Goal: Transaction & Acquisition: Purchase product/service

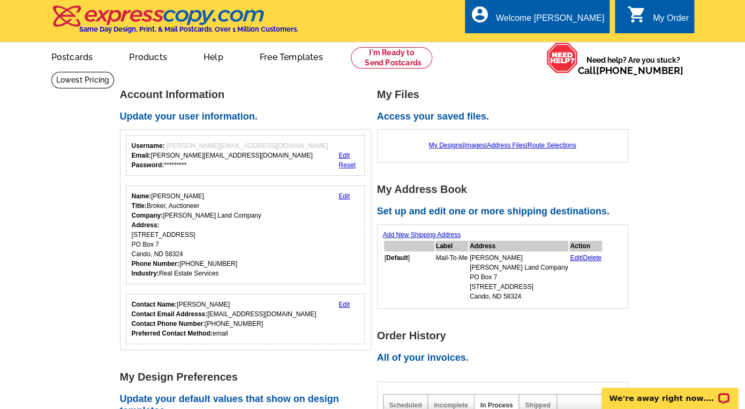
click at [341, 157] on link "Edit" at bounding box center [343, 155] width 11 height 7
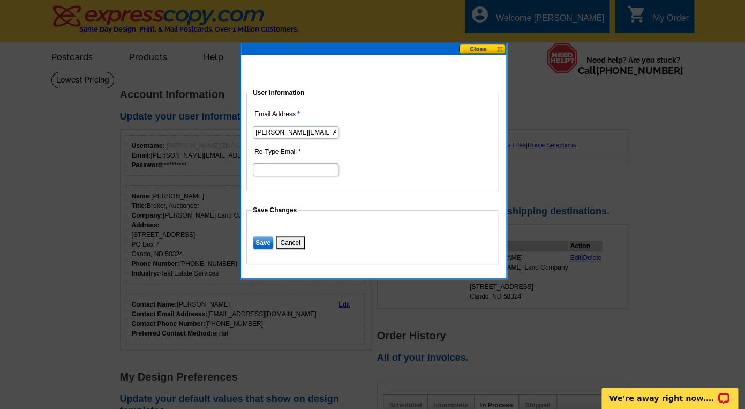
click at [297, 134] on input "[PERSON_NAME][EMAIL_ADDRESS][DOMAIN_NAME]" at bounding box center [296, 132] width 86 height 13
type input "[PERSON_NAME][EMAIL_ADDRESS][DOMAIN_NAME]"
click at [290, 165] on input "Re-Type Email" at bounding box center [296, 169] width 86 height 13
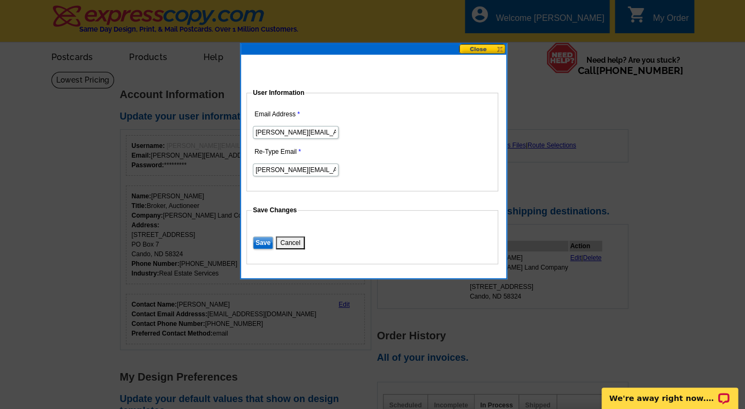
type input "amy@niklandco.com"
click at [253, 236] on input "Save" at bounding box center [263, 242] width 20 height 13
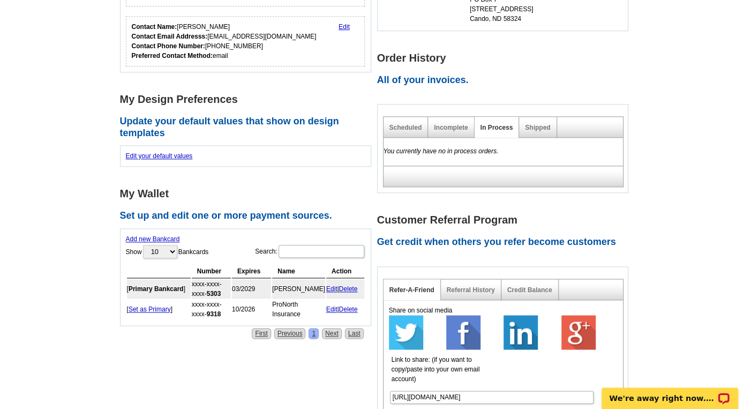
scroll to position [277, 0]
click at [349, 287] on link "Delete" at bounding box center [348, 288] width 19 height 7
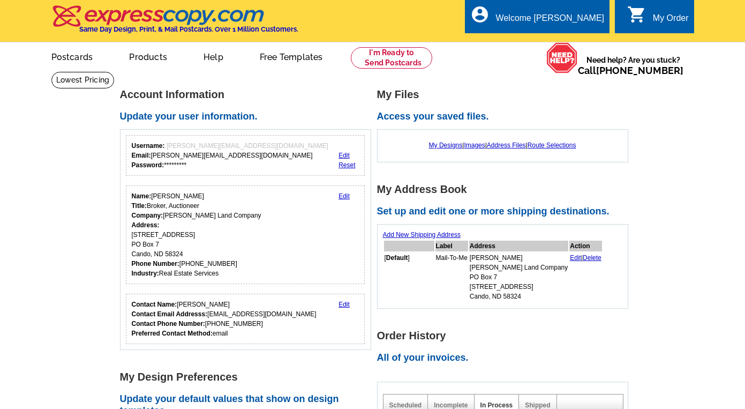
scroll to position [277, 0]
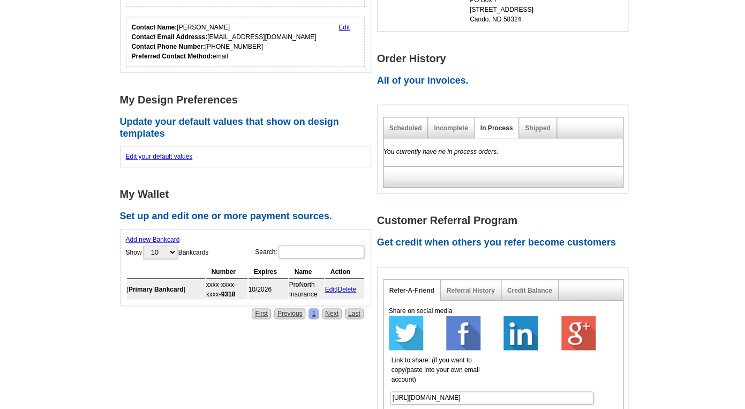
click at [160, 241] on link "Add new Bankcard" at bounding box center [153, 239] width 54 height 7
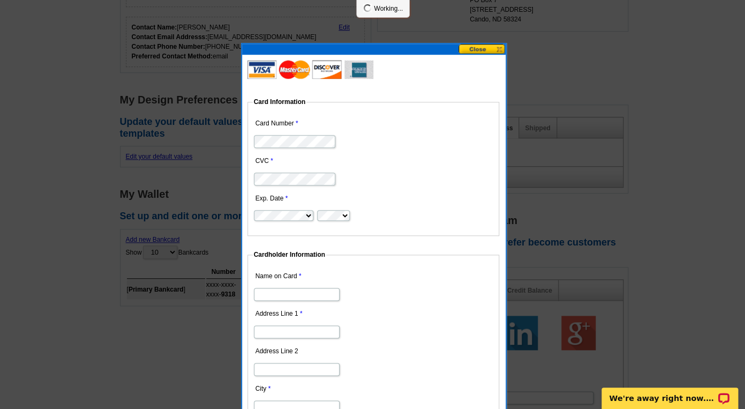
scroll to position [0, 0]
click at [291, 149] on dd at bounding box center [373, 140] width 241 height 17
click at [371, 253] on dd "Cardholder Information Name on Card Address Line 1 Address Line 2 City State Al…" at bounding box center [389, 376] width 285 height 252
click at [280, 292] on input "Name on Card" at bounding box center [297, 294] width 86 height 13
type input "Amy Nikolaisen"
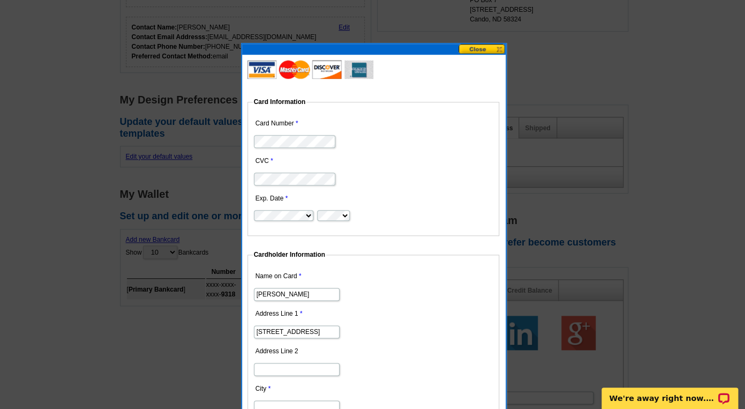
type input "418 Main Street"
type input "PO Box 7"
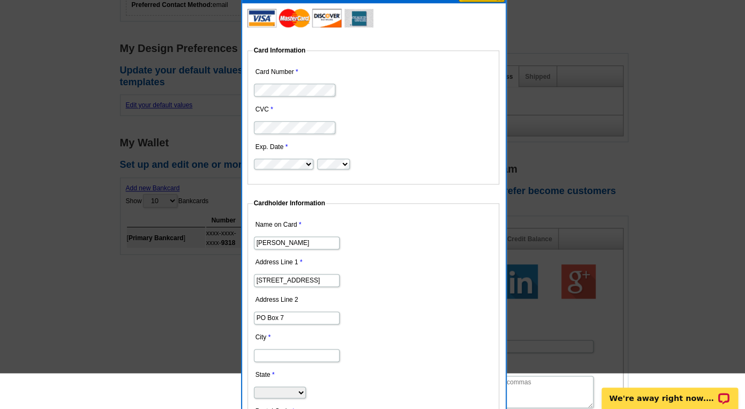
scroll to position [329, 0]
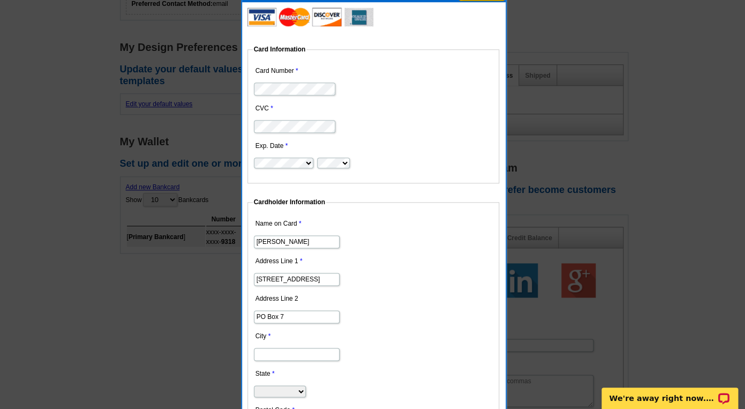
click at [275, 346] on dd at bounding box center [373, 353] width 241 height 17
click at [273, 354] on input "City" at bounding box center [297, 353] width 86 height 13
type input "Cando"
select select "ND"
click option "North Dakota" at bounding box center [0, 0] width 0 height 0
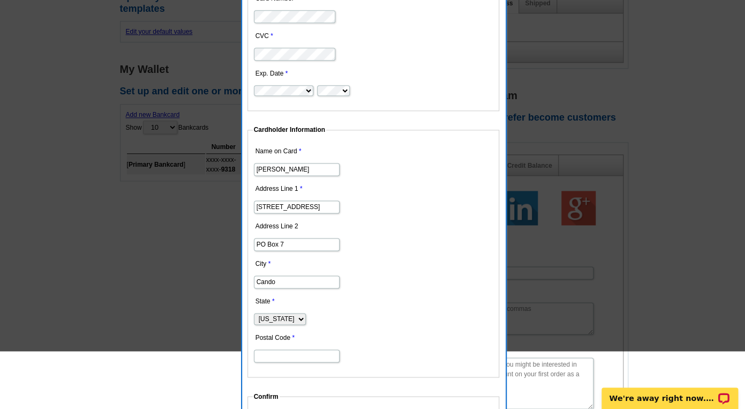
scroll to position [409, 0]
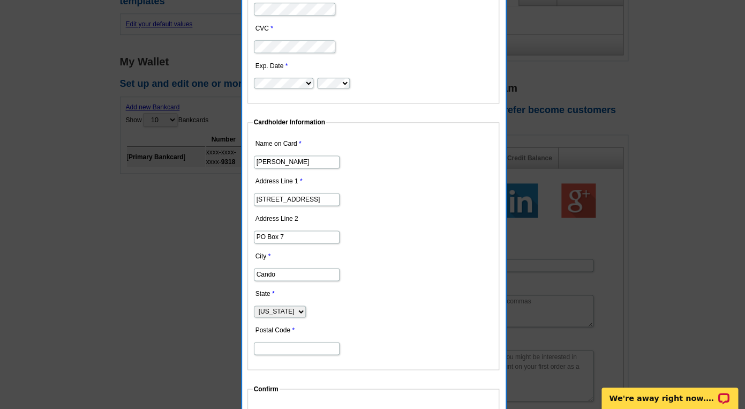
click at [299, 345] on input "Postal Code" at bounding box center [297, 348] width 86 height 13
type input "58324"
click at [396, 326] on dt "Postal Code" at bounding box center [373, 330] width 241 height 17
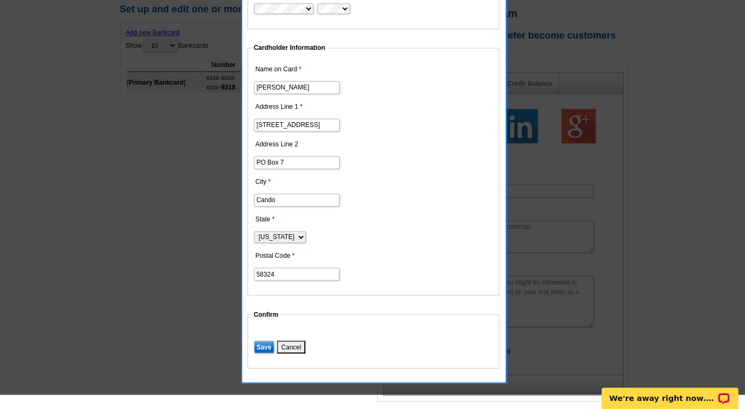
scroll to position [489, 0]
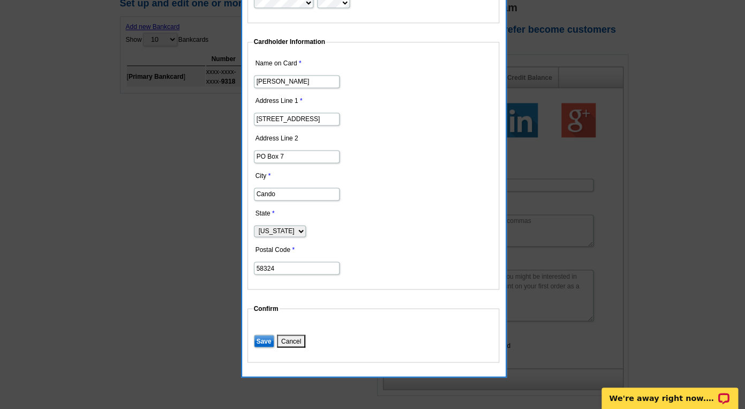
click at [263, 336] on input "Save" at bounding box center [264, 340] width 20 height 13
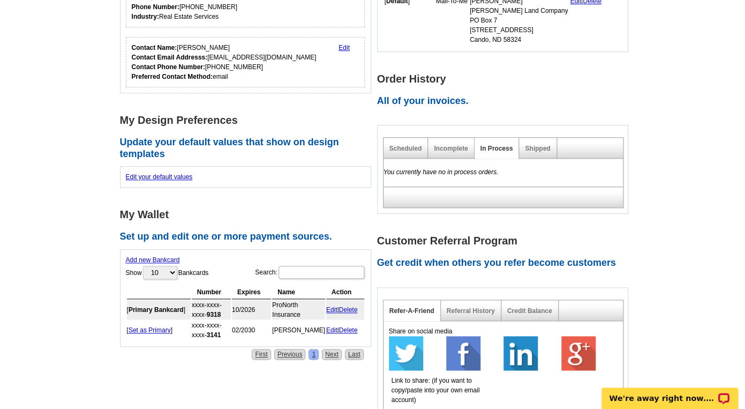
scroll to position [261, 0]
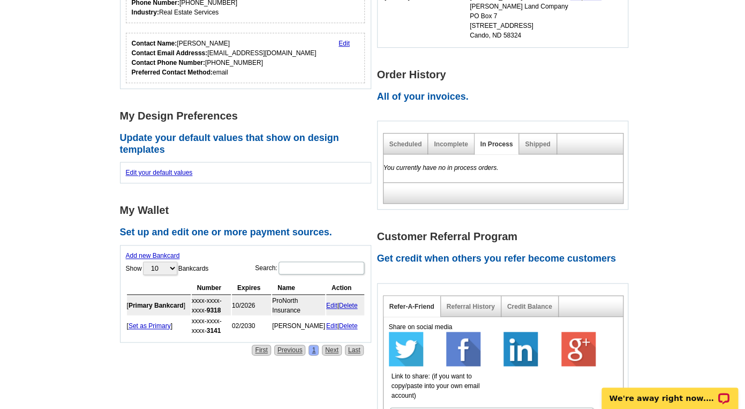
click at [142, 324] on link "Set as Primary" at bounding box center [150, 325] width 42 height 7
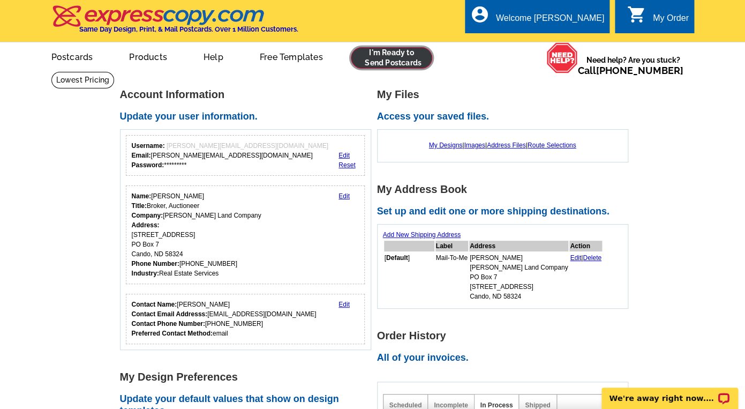
click at [371, 57] on link at bounding box center [392, 57] width 82 height 21
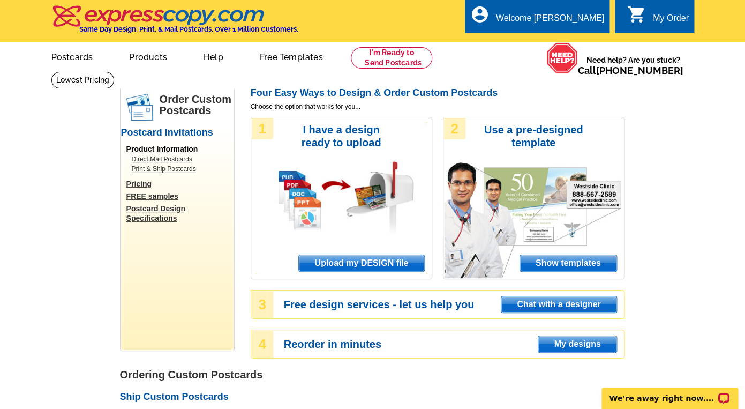
click at [324, 264] on span "Upload my DESIGN file" at bounding box center [361, 263] width 125 height 16
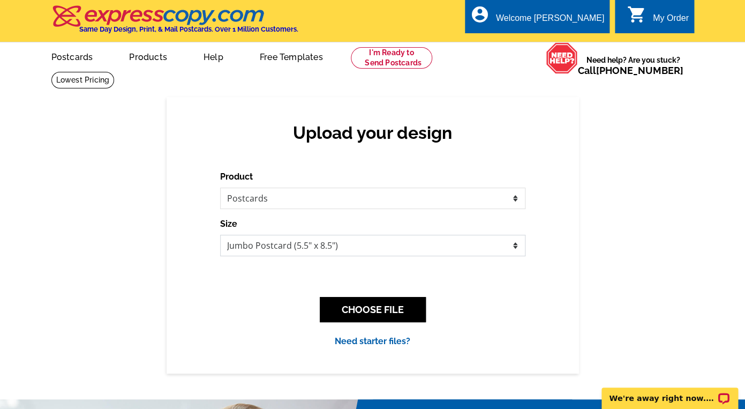
select select "1"
click option "Regular Postcard (4.25" x 5.6")" at bounding box center [0, 0] width 0 height 0
click at [340, 310] on button "CHOOSE FILE" at bounding box center [373, 309] width 106 height 25
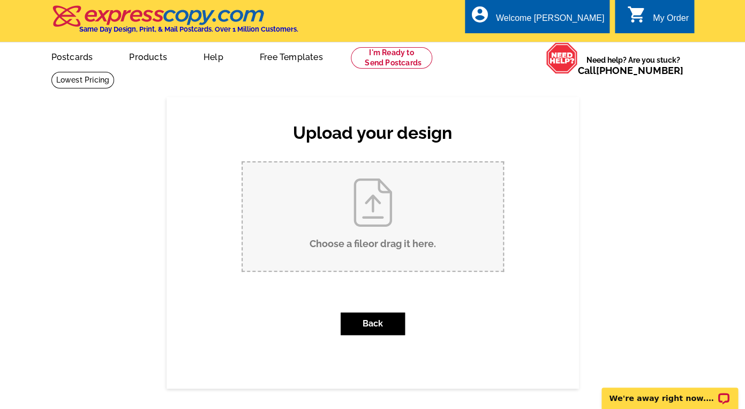
click at [342, 244] on input "Choose a file or drag it here ." at bounding box center [373, 216] width 260 height 108
type input "C:\fakepath\Driscoll Siblings LLP Postcard.pdf"
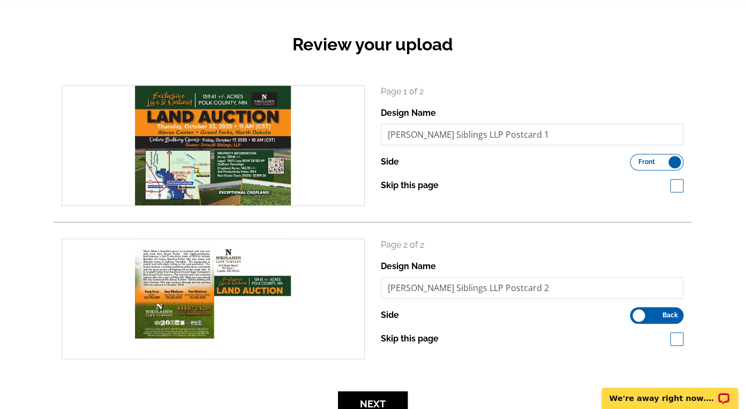
scroll to position [114, 0]
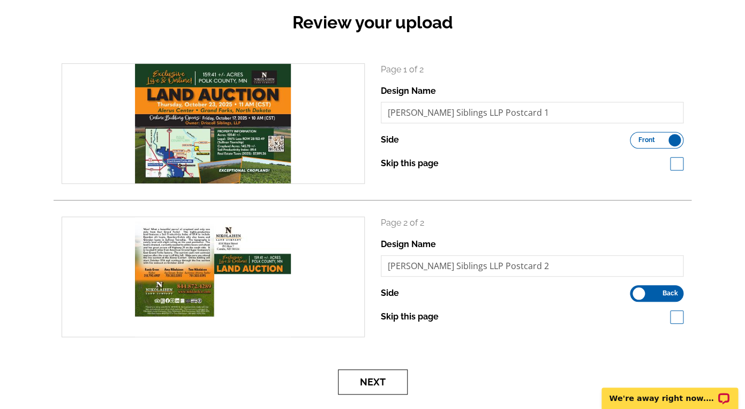
click at [384, 374] on button "Next" at bounding box center [373, 381] width 70 height 25
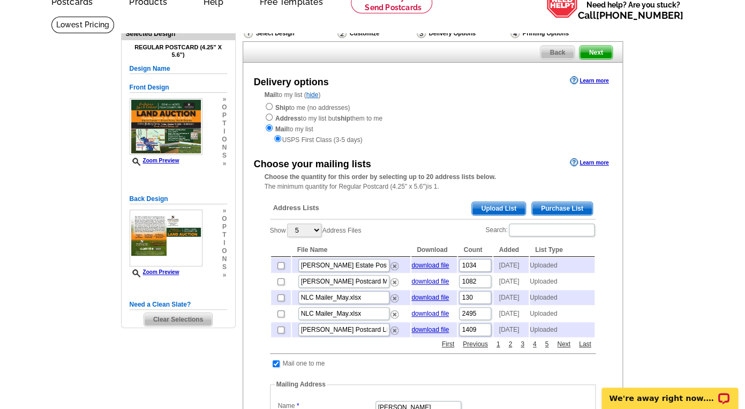
scroll to position [58, 0]
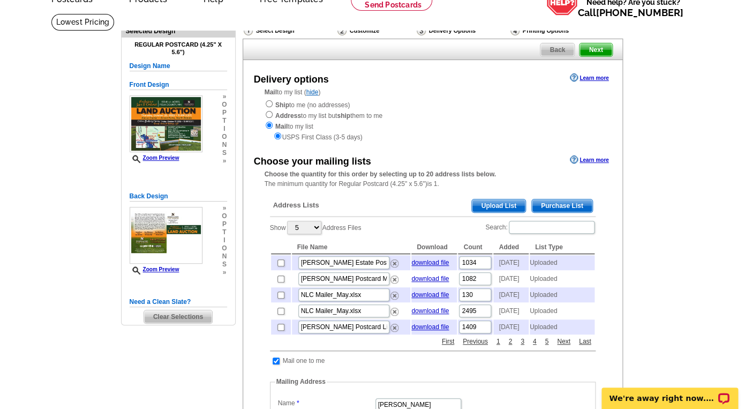
click at [496, 203] on span "Upload List" at bounding box center [498, 205] width 53 height 13
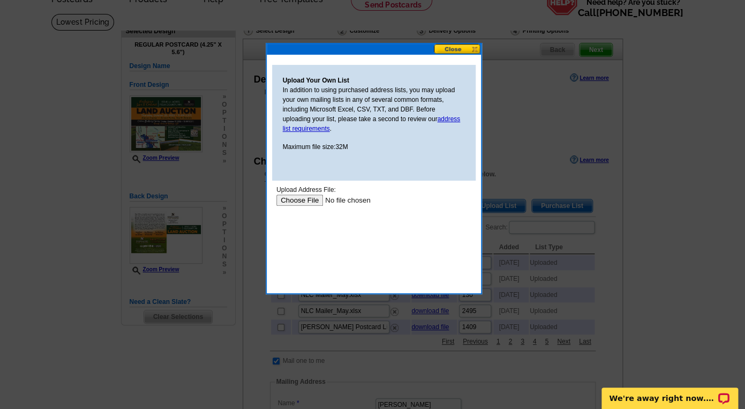
scroll to position [0, 0]
click at [298, 199] on input "file" at bounding box center [343, 199] width 135 height 11
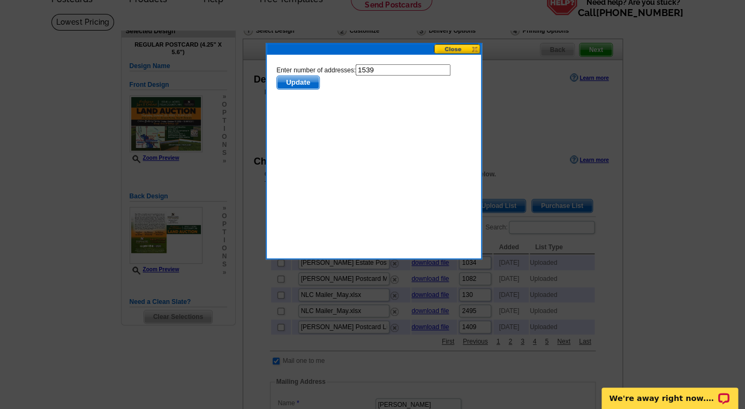
click at [294, 85] on span "Update" at bounding box center [297, 82] width 42 height 13
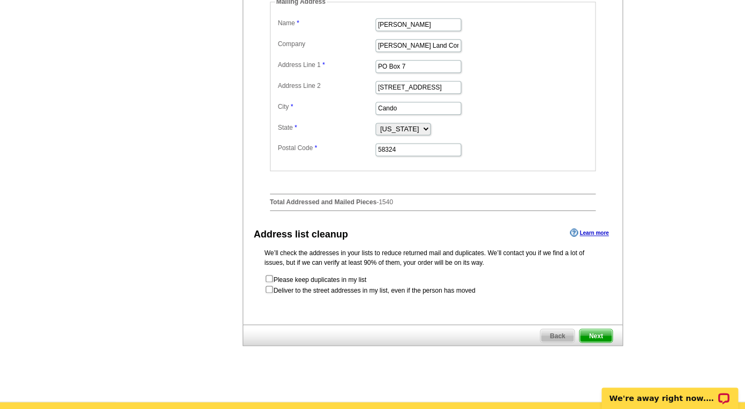
scroll to position [456, 0]
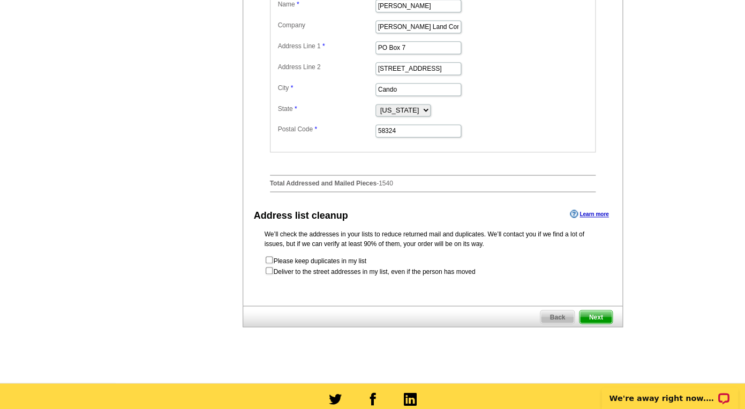
click at [589, 312] on span "Next" at bounding box center [595, 316] width 32 height 13
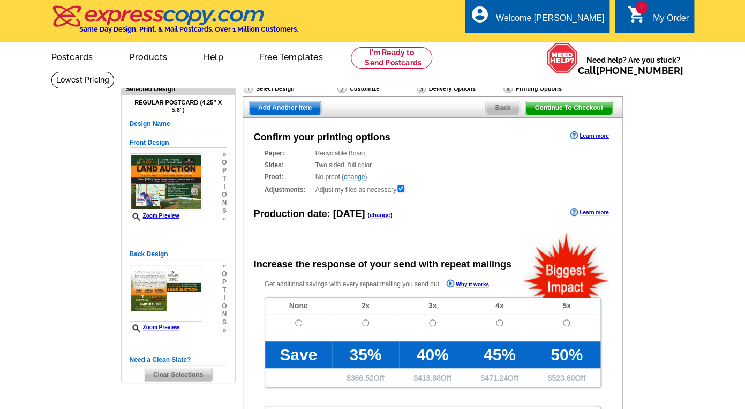
radio input "false"
click at [299, 318] on td at bounding box center [298, 327] width 67 height 27
click at [299, 321] on input "radio" at bounding box center [298, 322] width 7 height 7
radio input "true"
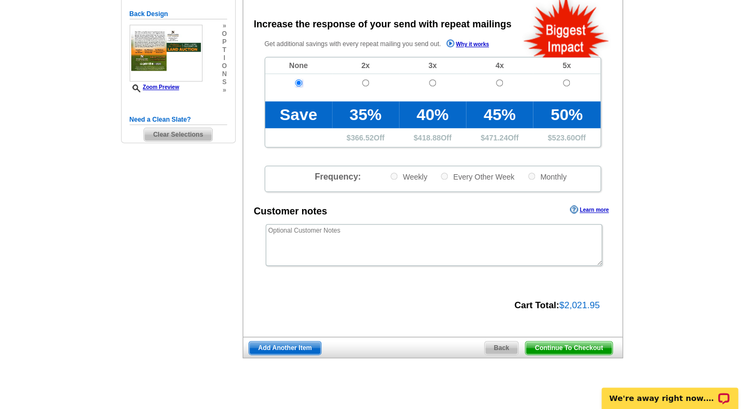
scroll to position [251, 0]
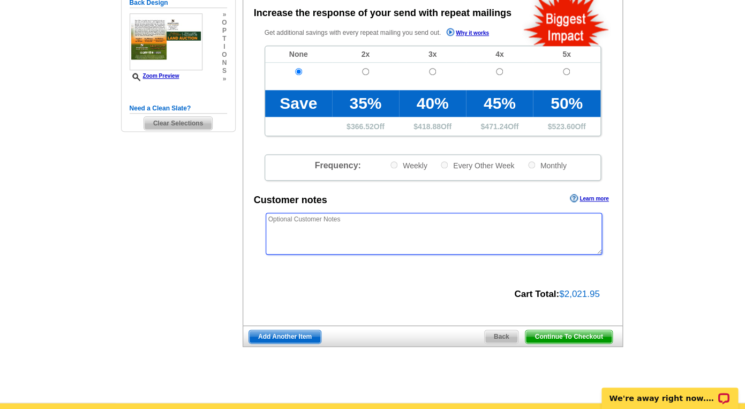
click at [389, 245] on textarea at bounding box center [434, 234] width 336 height 42
type textarea "It is ok to cut into a photo just not text"
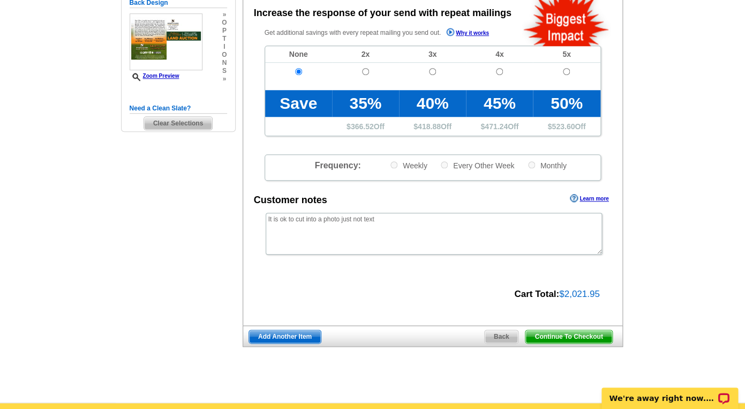
click at [548, 336] on span "Continue To Checkout" at bounding box center [568, 336] width 86 height 13
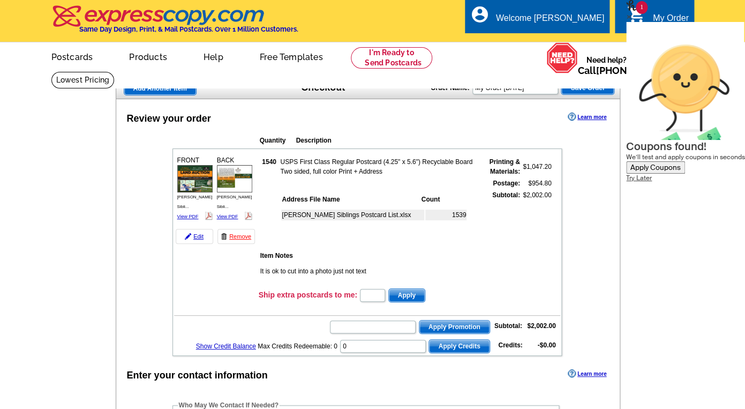
click at [724, 22] on div "×" at bounding box center [685, 16] width 119 height 11
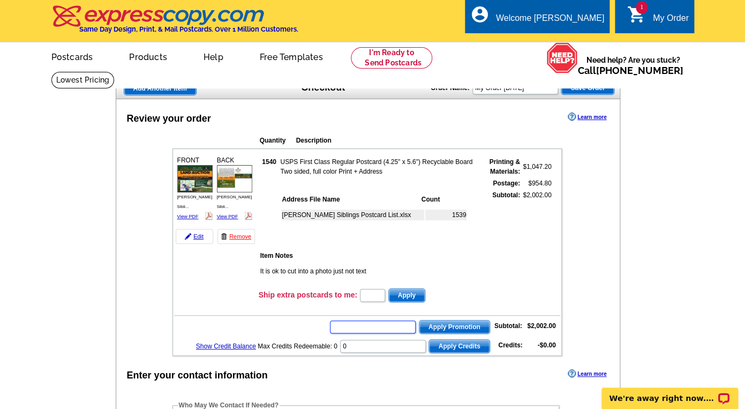
click at [358, 327] on input "text" at bounding box center [373, 326] width 86 height 13
type input "SMS60w"
click at [446, 324] on span "Apply Promotion" at bounding box center [454, 326] width 70 height 13
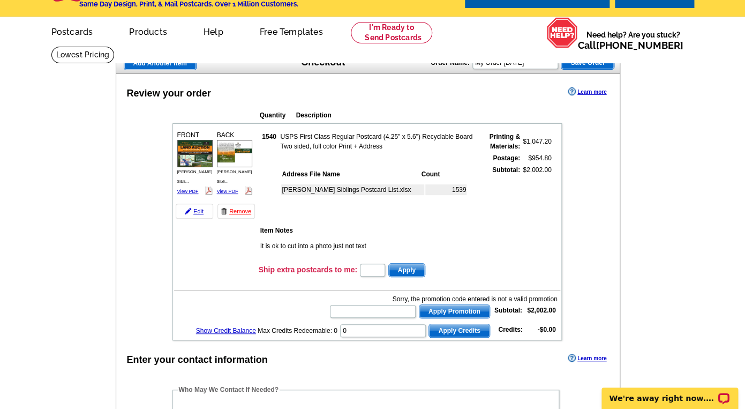
scroll to position [38, 0]
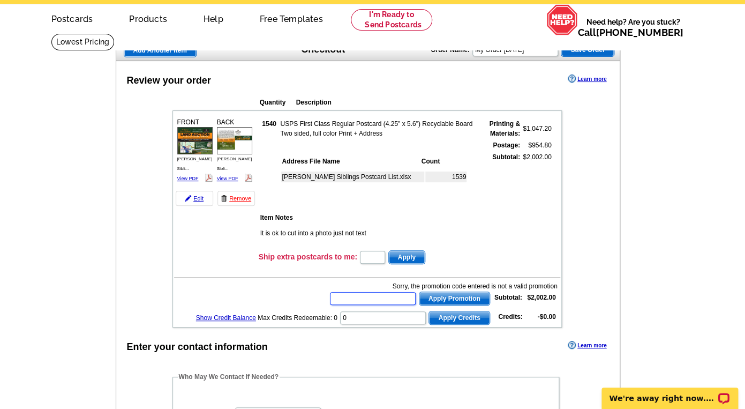
click at [387, 298] on input "text" at bounding box center [373, 298] width 86 height 13
type input "SMS50m"
click at [419, 291] on button "Apply Promotion" at bounding box center [454, 298] width 71 height 14
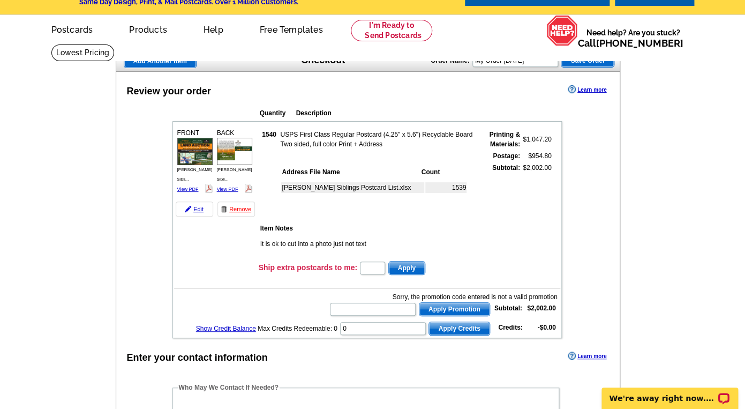
scroll to position [27, 0]
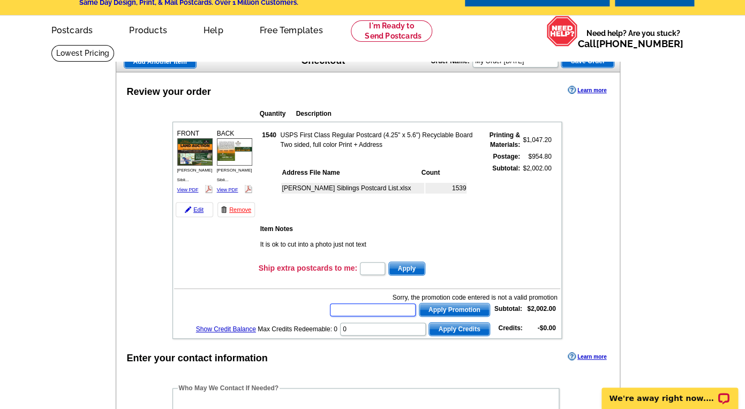
click at [379, 309] on input "text" at bounding box center [373, 309] width 86 height 13
type input "SMS50"
click at [419, 303] on button "Apply Promotion" at bounding box center [454, 310] width 71 height 14
click at [354, 309] on input "text" at bounding box center [373, 309] width 86 height 13
type input "SMS40"
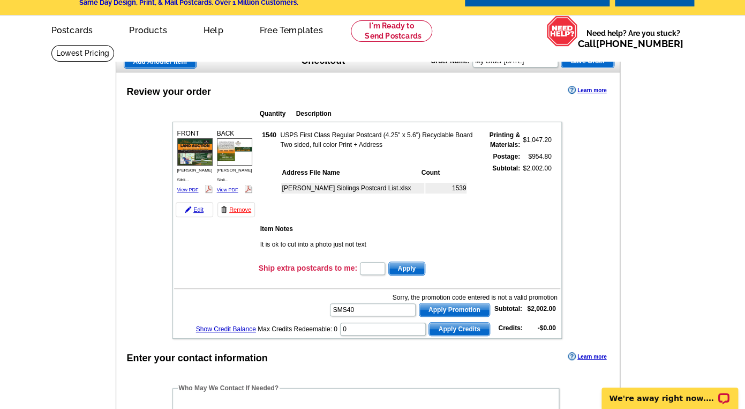
click at [438, 303] on form "SMS40 Apply Promotion" at bounding box center [409, 309] width 161 height 15
click at [436, 309] on span "Apply Promotion" at bounding box center [454, 309] width 70 height 13
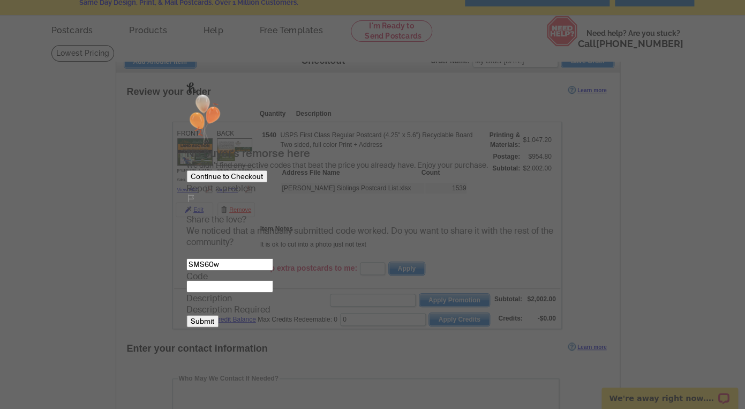
click at [531, 202] on div "×" at bounding box center [372, 207] width 373 height 11
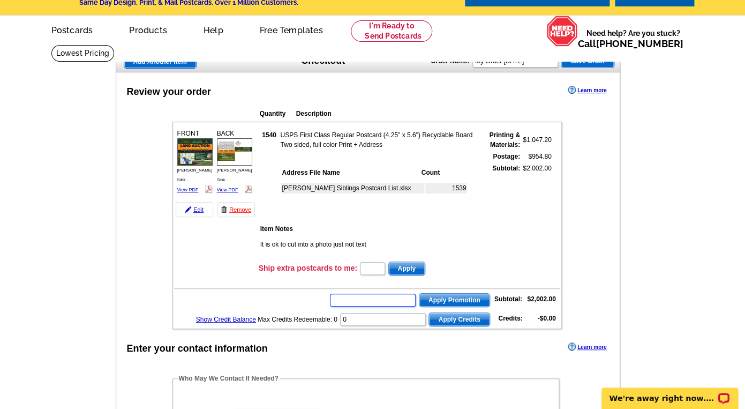
click at [367, 299] on input "text" at bounding box center [373, 299] width 86 height 13
type input "E50"
click at [463, 299] on span "Apply Promotion" at bounding box center [454, 299] width 70 height 13
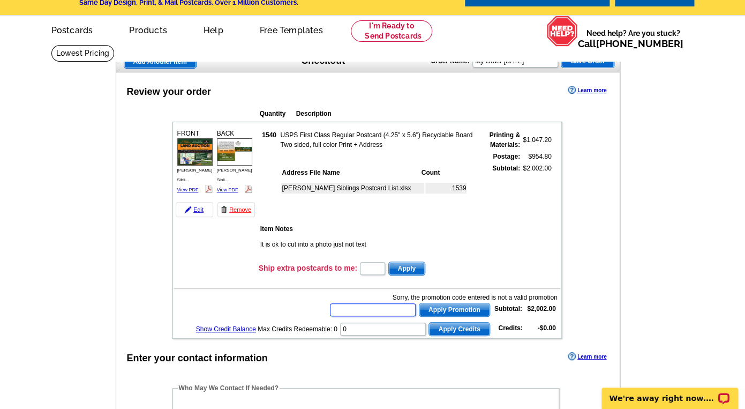
click at [386, 314] on input "text" at bounding box center [373, 309] width 86 height 13
type input "E40"
click at [466, 311] on span "Apply Promotion" at bounding box center [454, 309] width 70 height 13
click at [387, 307] on input "text" at bounding box center [373, 309] width 86 height 13
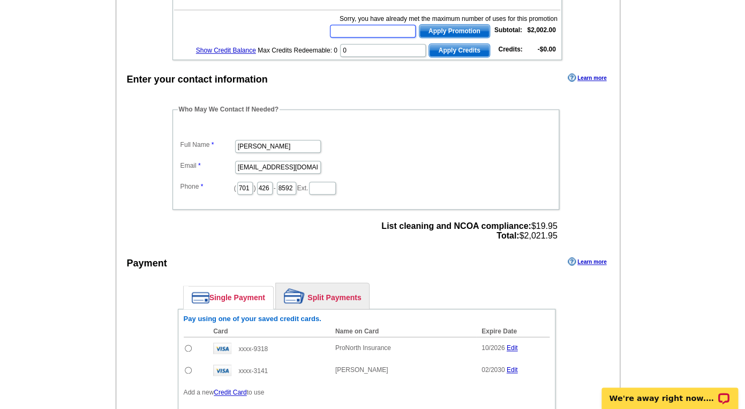
scroll to position [256, 0]
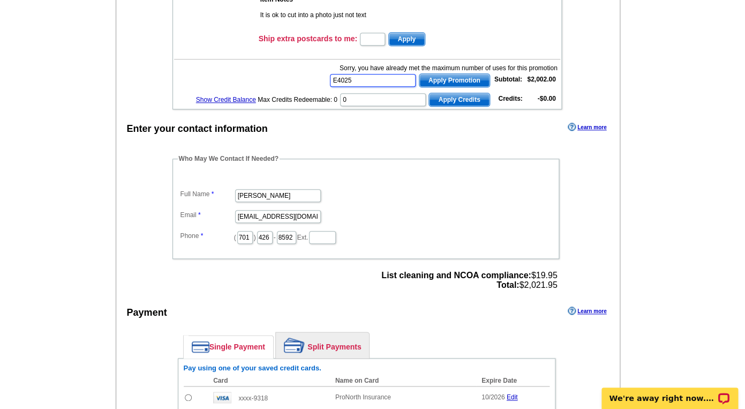
type input "E4025"
click at [448, 81] on span "Apply Promotion" at bounding box center [454, 80] width 70 height 13
click at [380, 78] on input "text" at bounding box center [373, 80] width 86 height 13
paste input "GROW0924"
type input "GROW0924"
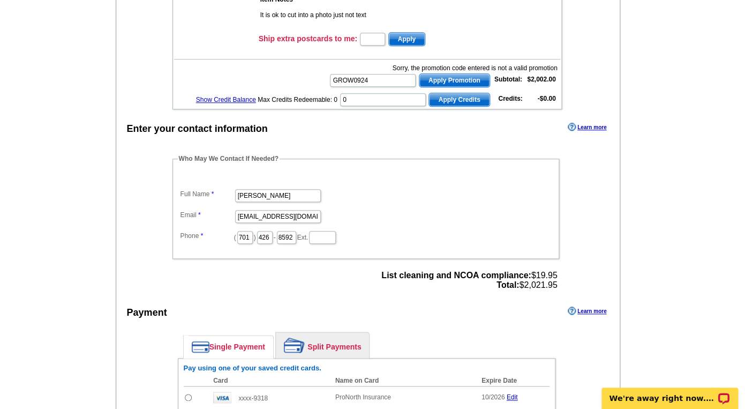
click at [444, 82] on span "Apply Promotion" at bounding box center [454, 80] width 70 height 13
click at [351, 82] on input "text" at bounding box center [373, 80] width 86 height 13
paste input "CHAT20"
type input "CHAT20"
click at [432, 78] on span "Apply Promotion" at bounding box center [454, 80] width 70 height 13
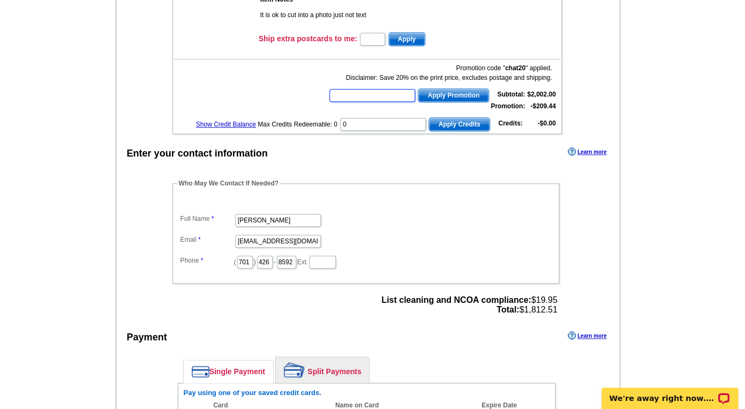
click at [384, 100] on input "text" at bounding box center [372, 95] width 86 height 13
type input "Chat30"
click at [464, 97] on span "Apply Promotion" at bounding box center [453, 95] width 70 height 13
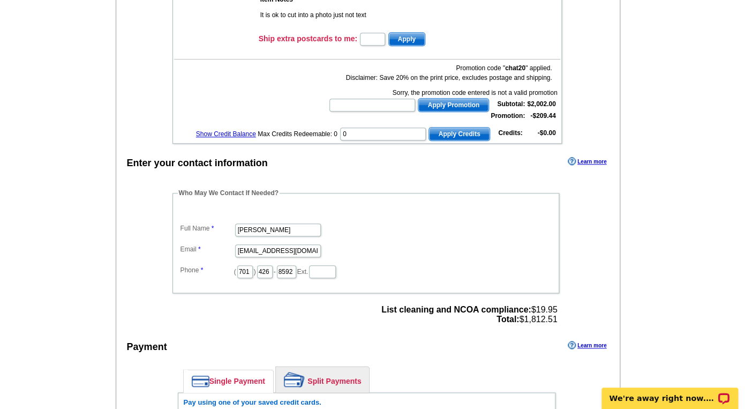
scroll to position [248, 0]
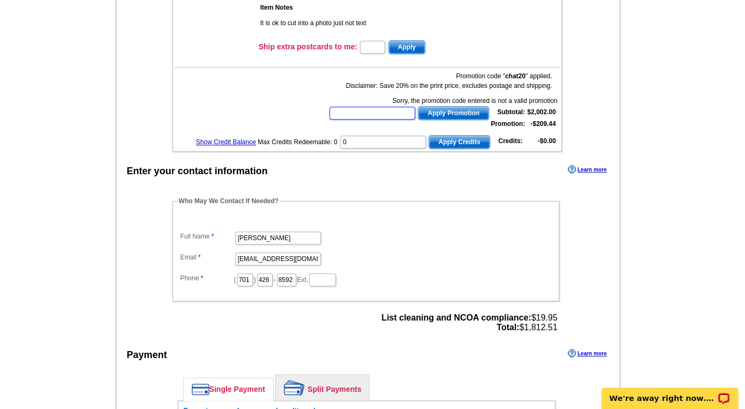
click at [365, 115] on input "text" at bounding box center [372, 113] width 86 height 13
paste input "JAN2022"
type input "JAN2022"
click at [439, 112] on span "Apply Promotion" at bounding box center [453, 113] width 70 height 13
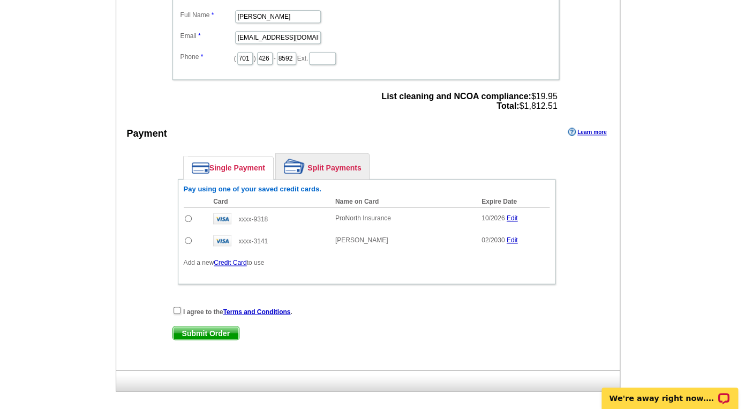
scroll to position [470, 0]
click at [175, 315] on div "I agree to the Terms and Conditions ." at bounding box center [366, 310] width 388 height 11
click at [180, 312] on input "checkbox" at bounding box center [176, 309] width 7 height 7
checkbox input "true"
click at [191, 243] on input "radio" at bounding box center [188, 239] width 7 height 7
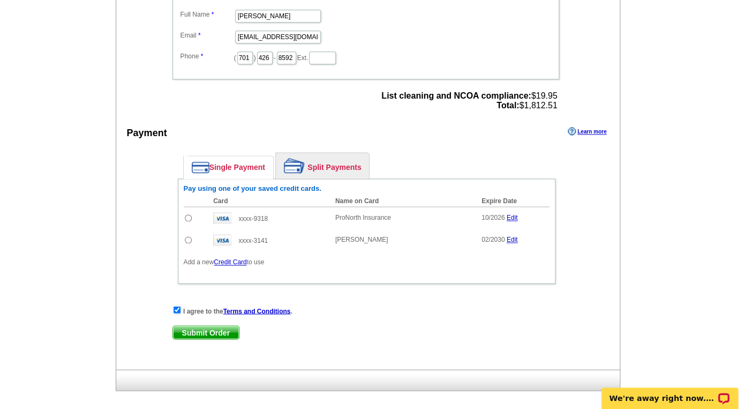
radio input "true"
click at [197, 336] on span "Submit Order" at bounding box center [206, 332] width 66 height 13
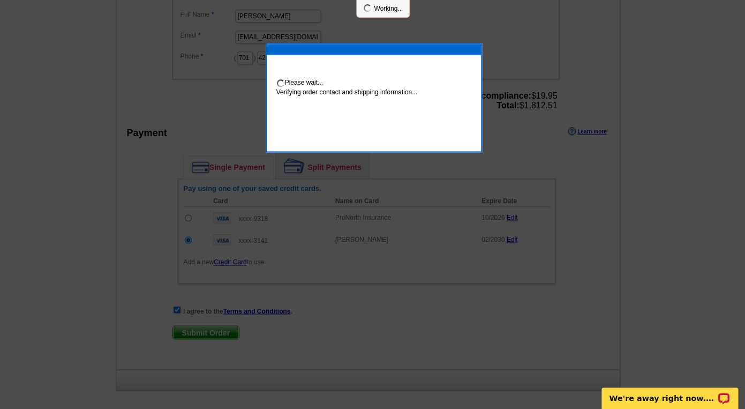
scroll to position [465, 0]
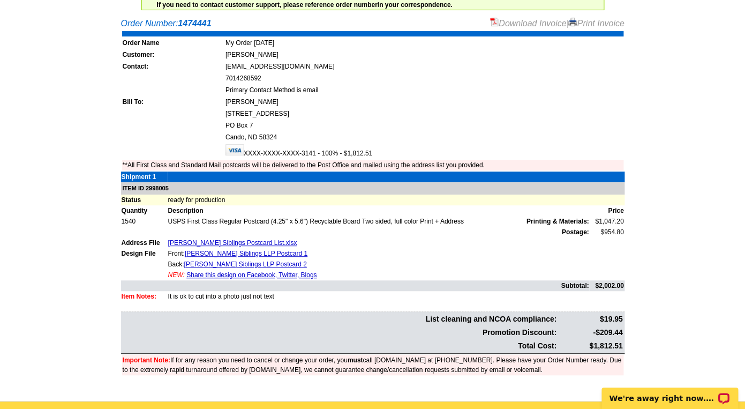
scroll to position [94, 0]
